Goal: Information Seeking & Learning: Learn about a topic

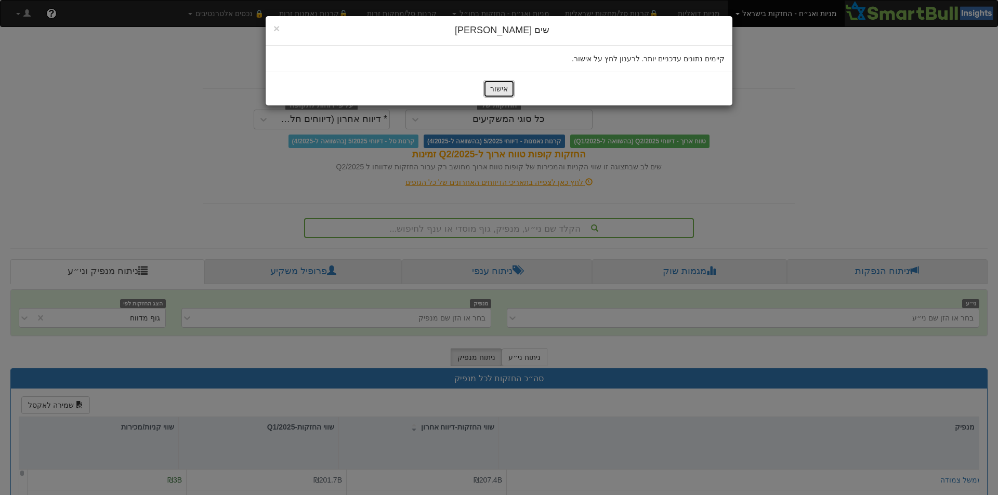
click at [502, 89] on button "אישור" at bounding box center [498, 89] width 31 height 18
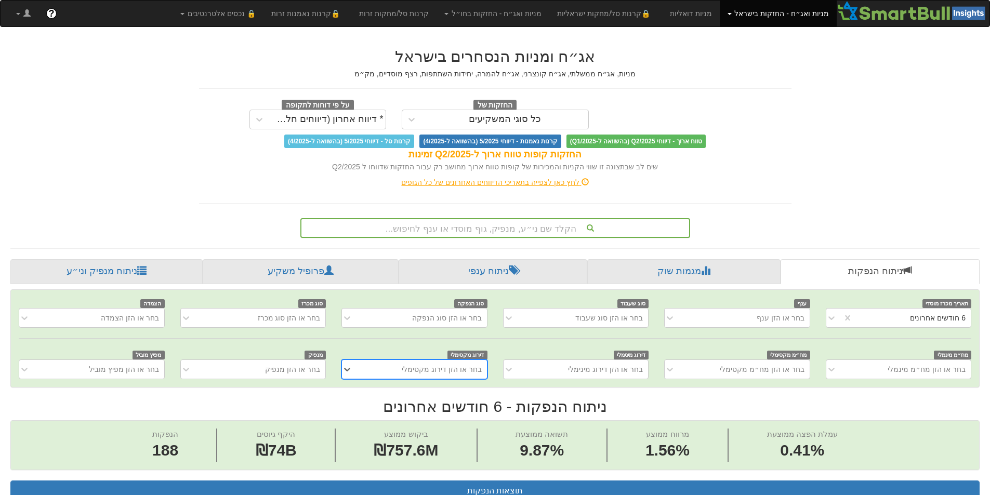
scroll to position [2, 0]
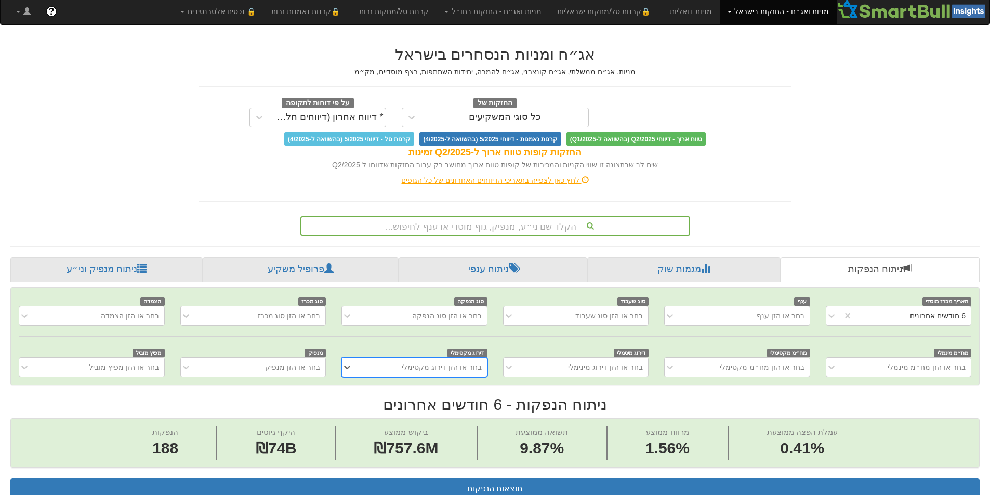
click at [475, 232] on div "הקלד שם ני״ע, מנפיק, גוף מוסדי או ענף לחיפוש..." at bounding box center [495, 226] width 388 height 18
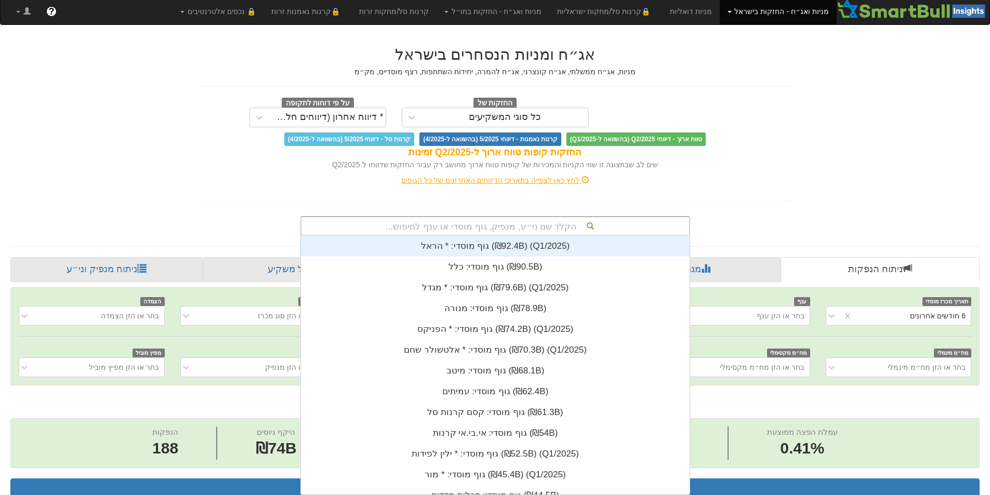
scroll to position [259, 0]
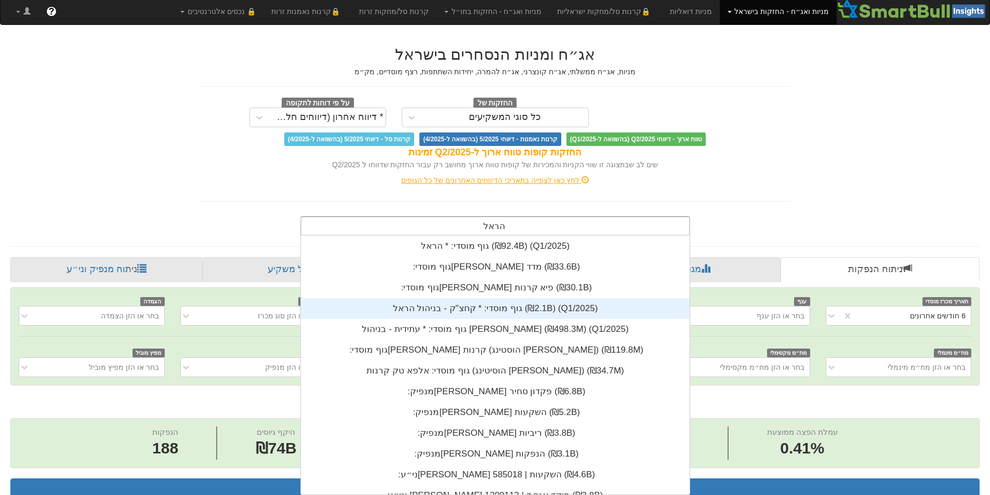
type input "הראל"
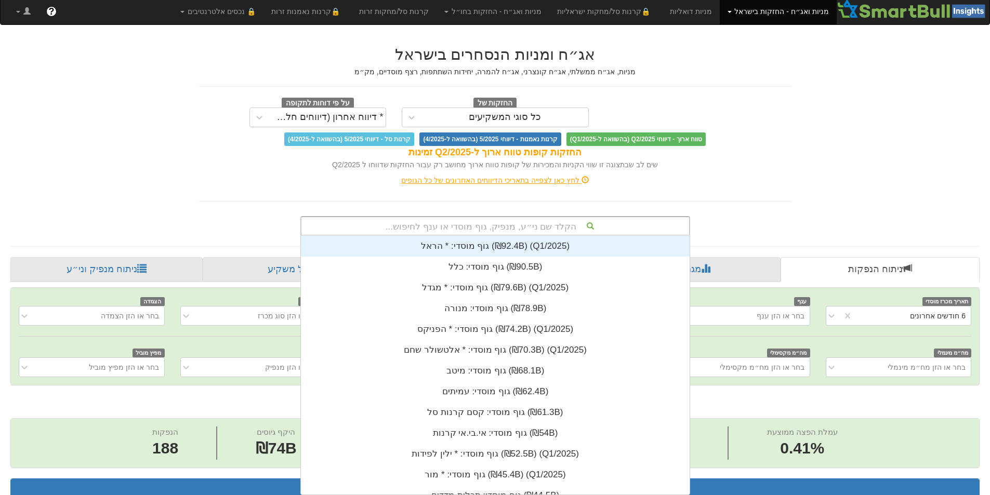
click at [489, 222] on div "הקלד שם ני״ע, מנפיק, גוף מוסדי או ענף לחיפוש..." at bounding box center [495, 226] width 388 height 18
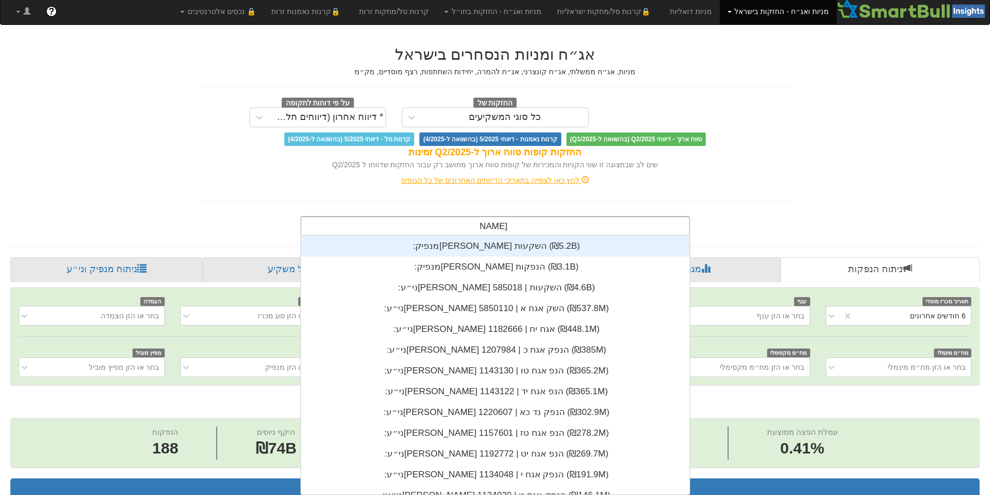
scroll to position [62, 0]
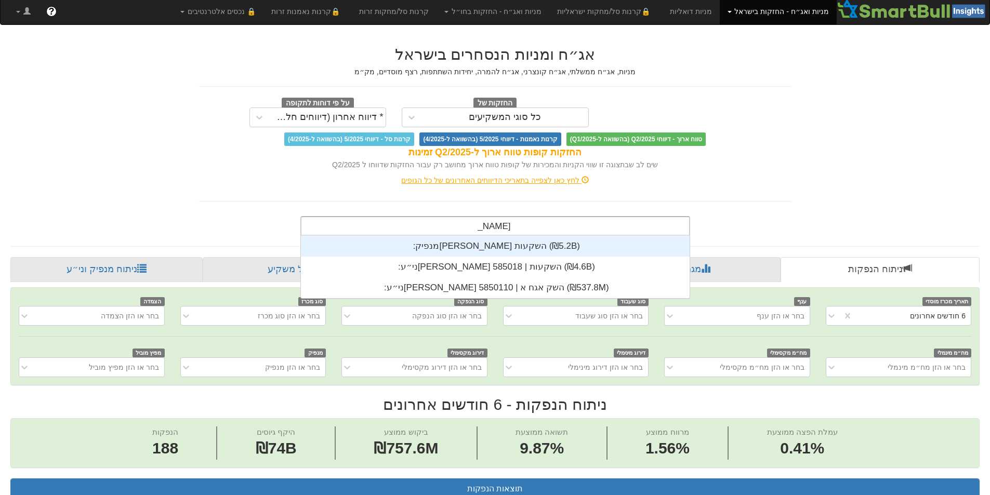
type input "הראל ה"
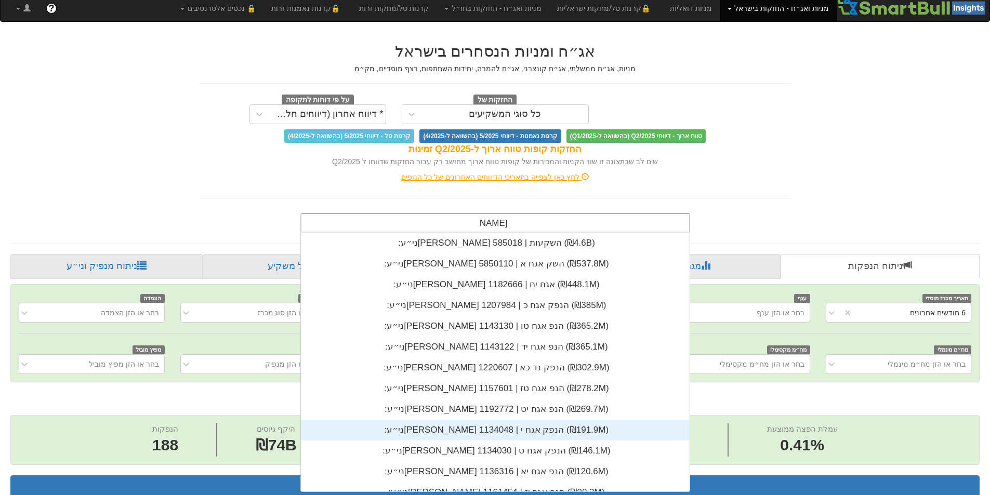
scroll to position [106, 0]
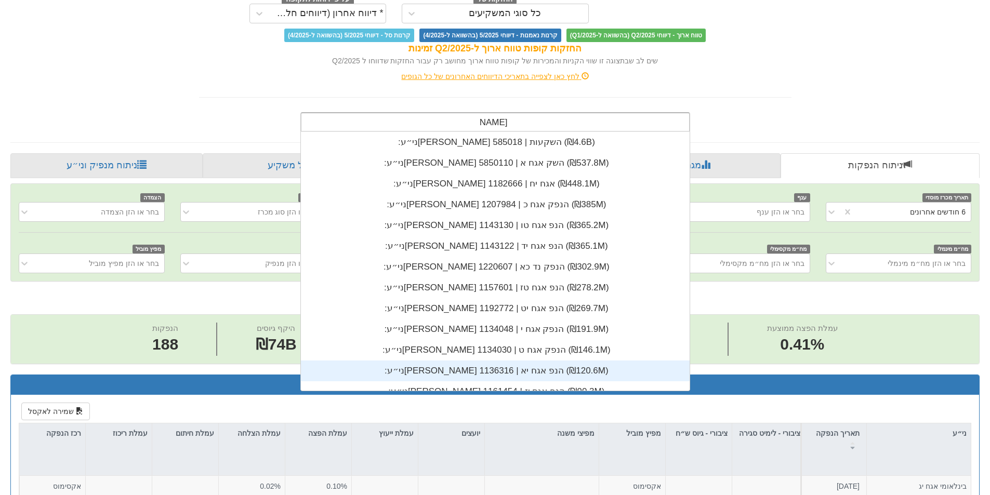
click at [473, 369] on div "ני״ע: ‏הראל הנפ אגח יא | 1136316 ‎(₪120.6M)‎" at bounding box center [495, 371] width 389 height 21
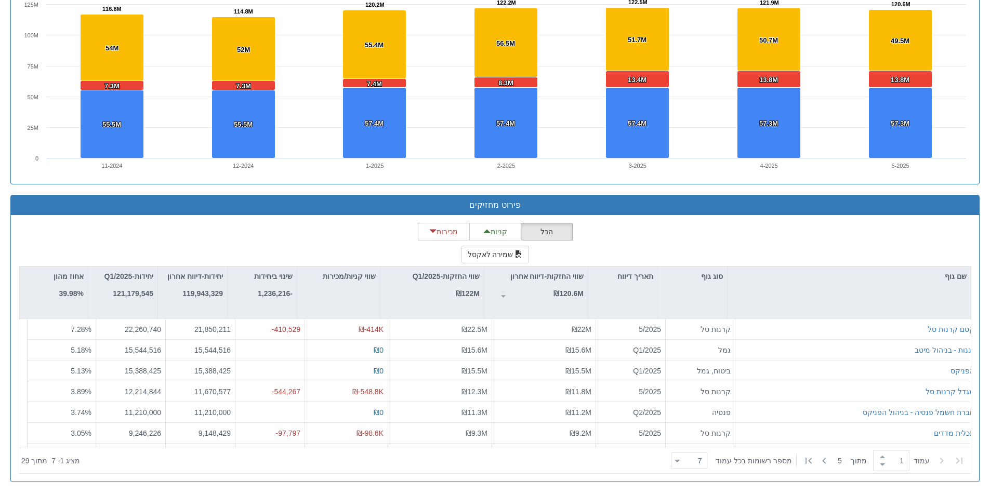
scroll to position [33449, 0]
click at [261, 461] on div at bounding box center [373, 461] width 587 height 23
